Goal: Task Accomplishment & Management: Use online tool/utility

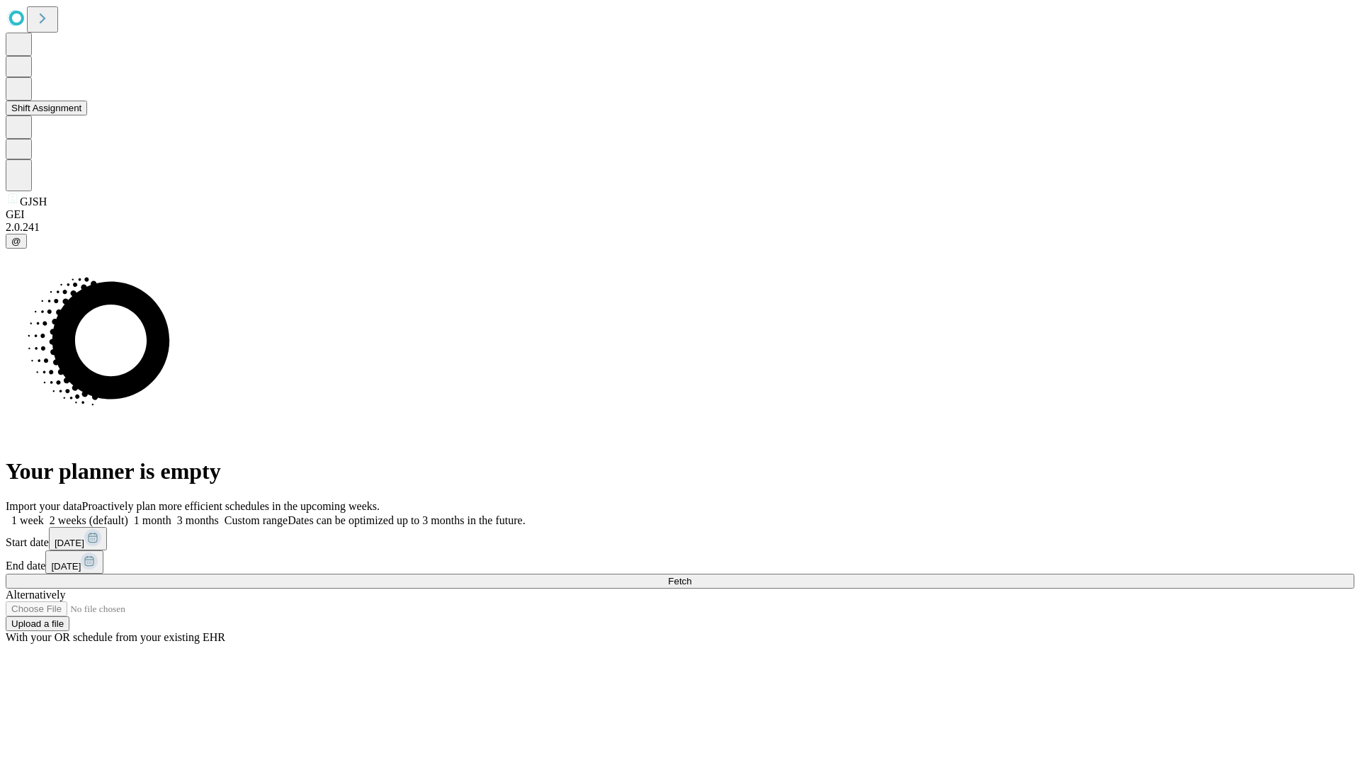
click at [87, 115] on button "Shift Assignment" at bounding box center [46, 108] width 81 height 15
